Goal: Information Seeking & Learning: Find specific page/section

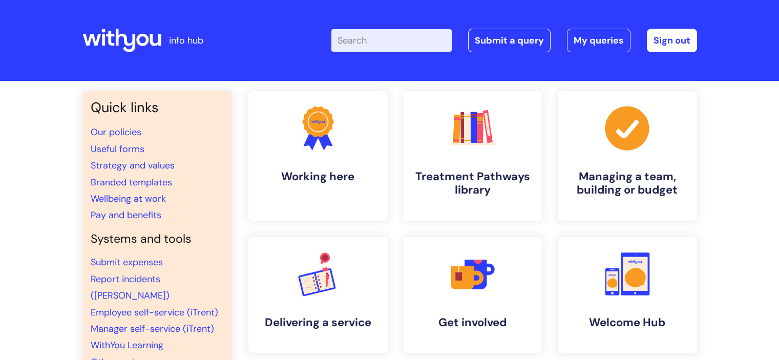
scroll to position [102, 0]
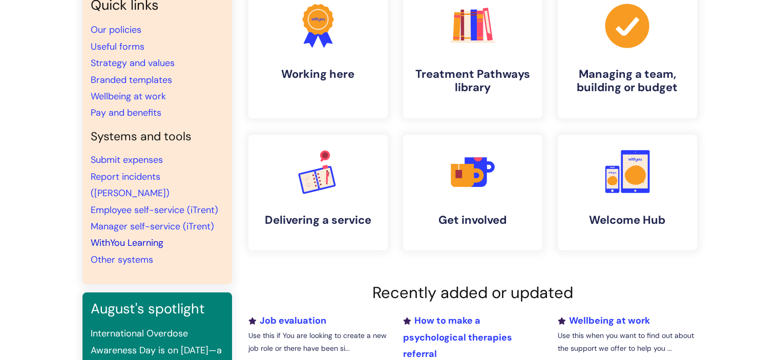
click at [150, 237] on link "WithYou Learning" at bounding box center [127, 243] width 73 height 12
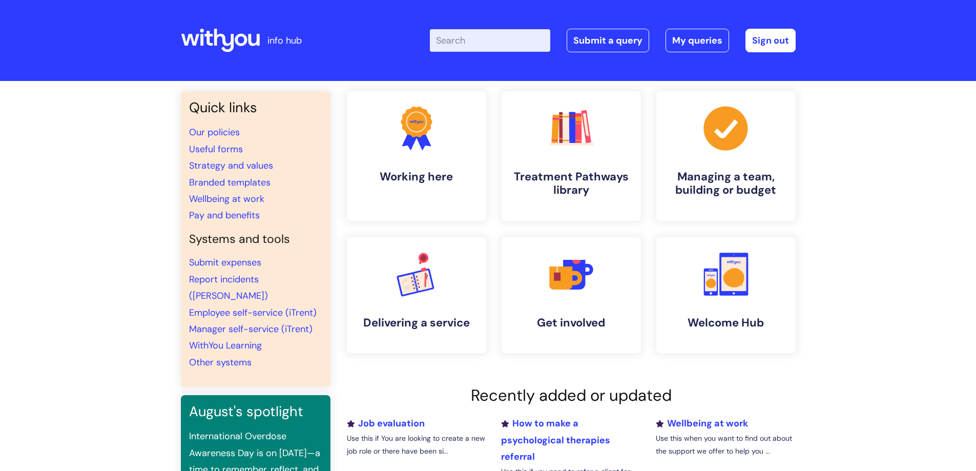
scroll to position [128, 0]
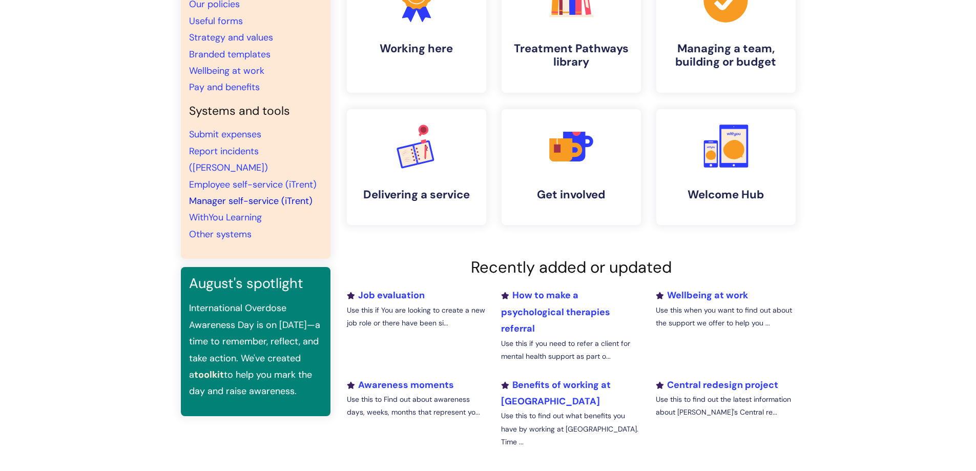
click at [232, 195] on link "Manager self-service (iTrent)" at bounding box center [250, 201] width 123 height 12
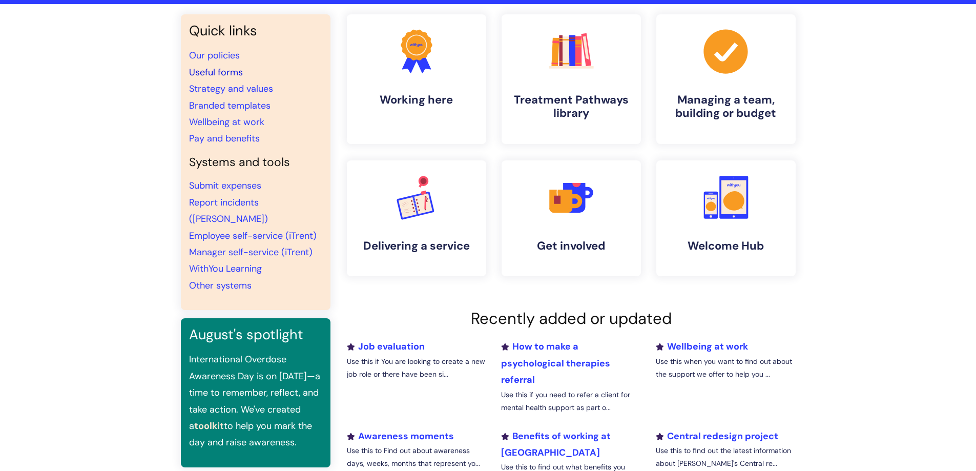
click at [224, 73] on link "Useful forms" at bounding box center [216, 72] width 54 height 12
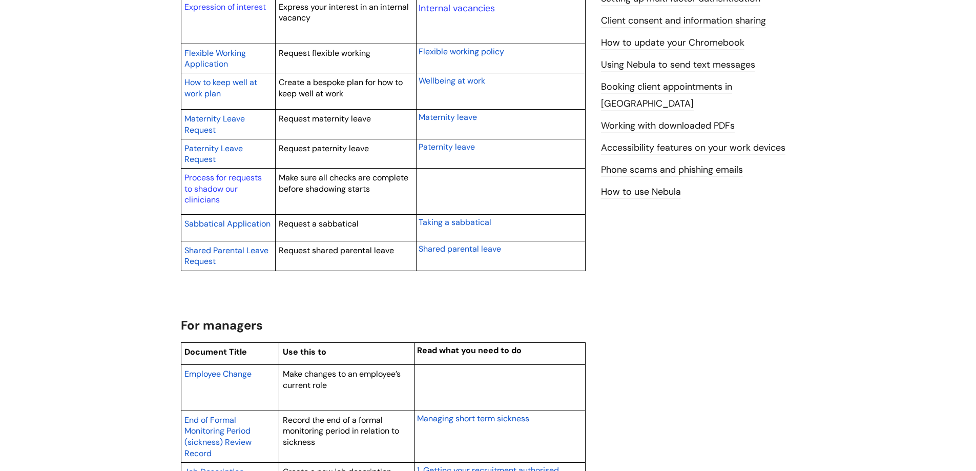
scroll to position [666, 0]
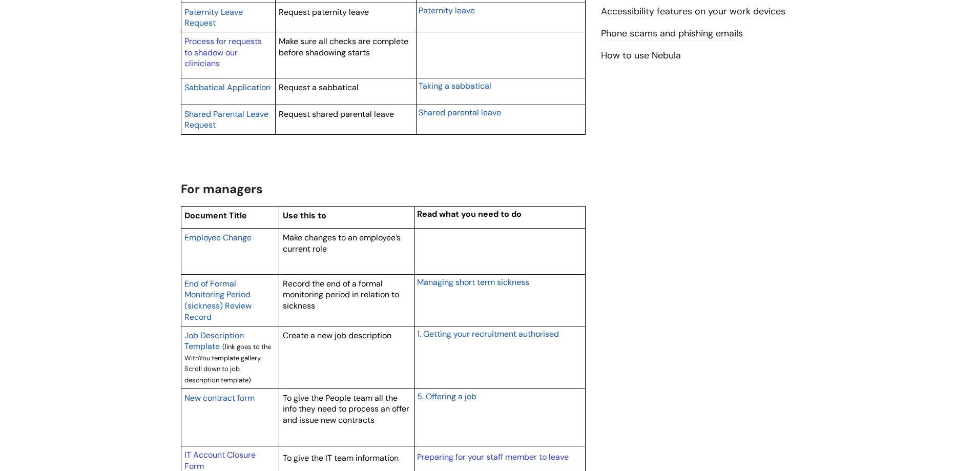
click at [218, 238] on span "Employee Change" at bounding box center [217, 237] width 67 height 11
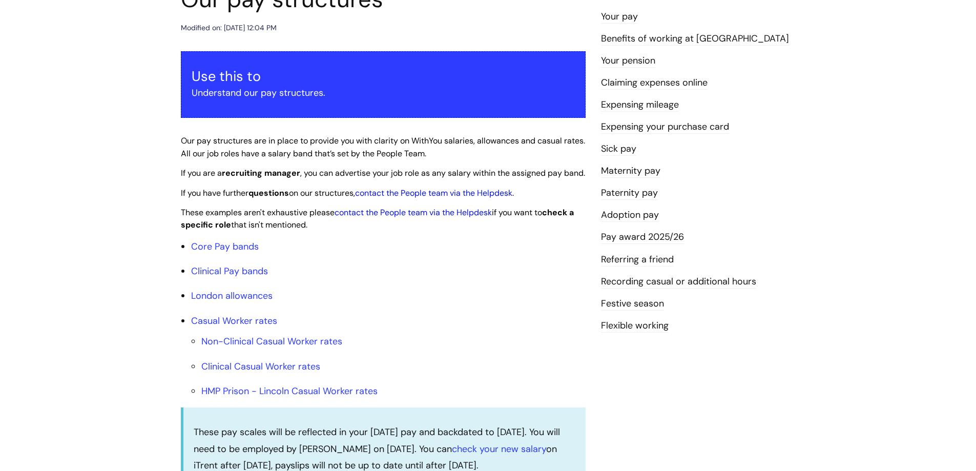
scroll to position [154, 0]
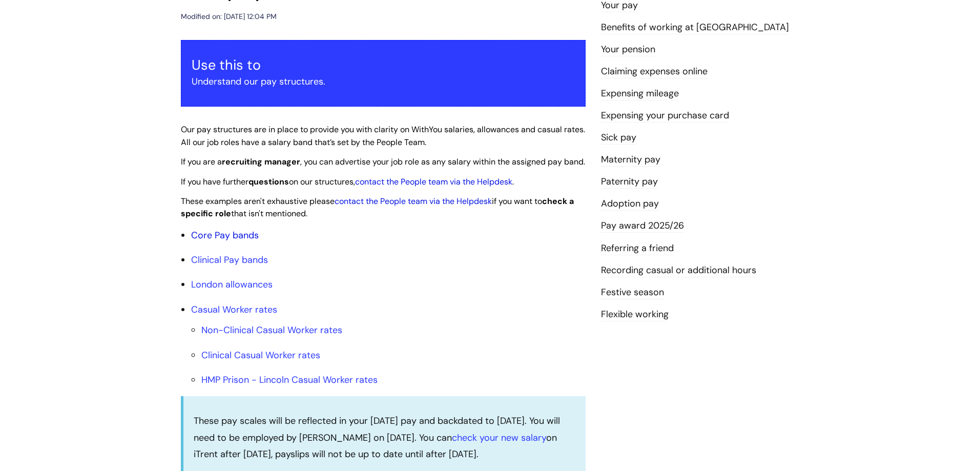
click at [237, 241] on link "Core Pay bands" at bounding box center [225, 235] width 68 height 12
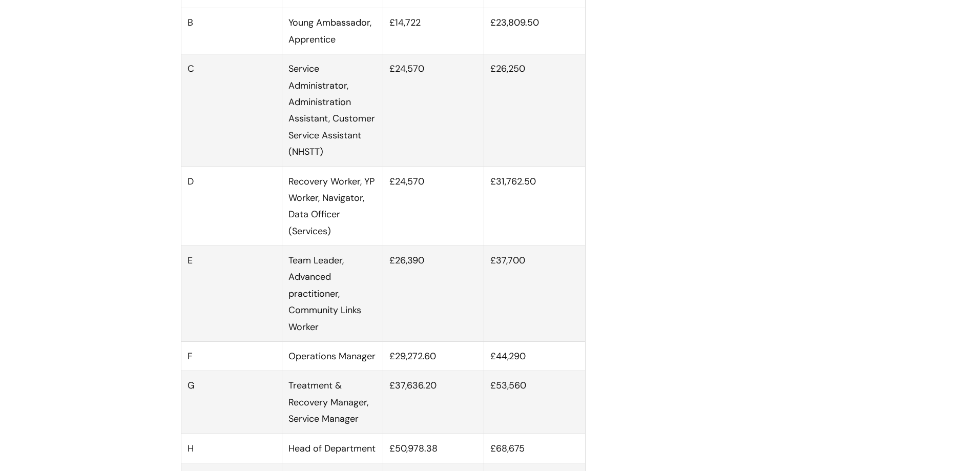
scroll to position [717, 0]
